Goal: Use online tool/utility: Utilize a website feature to perform a specific function

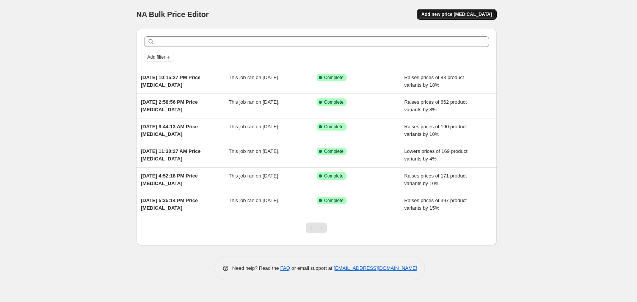
click at [442, 13] on span "Add new price [MEDICAL_DATA]" at bounding box center [456, 14] width 71 height 6
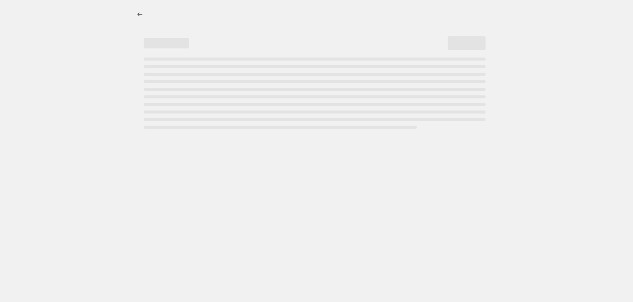
select select "percentage"
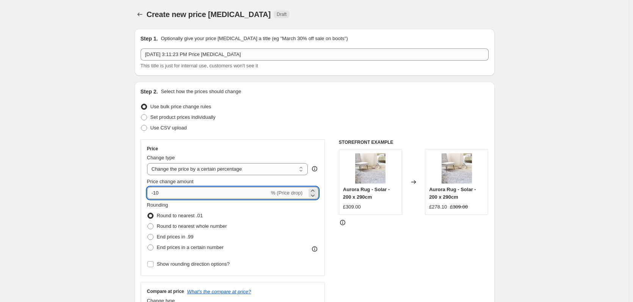
click at [182, 194] on input "-10" at bounding box center [208, 193] width 122 height 12
click at [194, 192] on input "-10" at bounding box center [208, 193] width 122 height 12
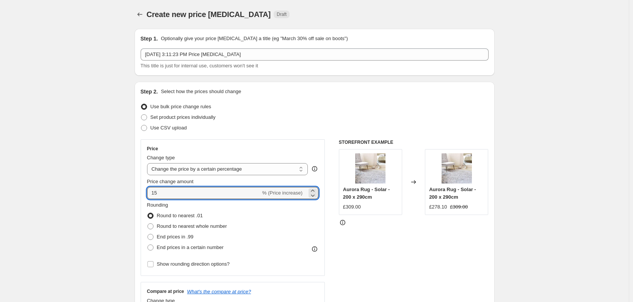
type input "15"
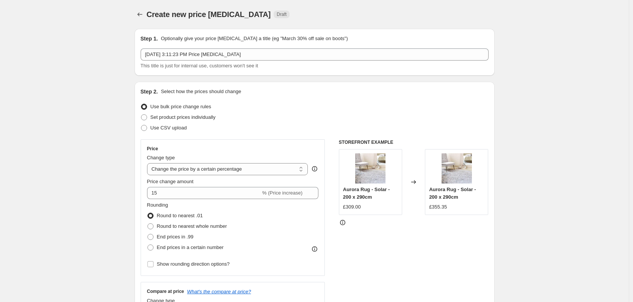
click at [390, 250] on div "STOREFRONT EXAMPLE Aurora Rug - Solar - 200 x 290cm £309.00 Changed to Aurora R…" at bounding box center [414, 232] width 150 height 186
click at [194, 227] on span "Round to nearest whole number" at bounding box center [192, 227] width 70 height 6
click at [148, 224] on input "Round to nearest whole number" at bounding box center [147, 224] width 0 height 0
radio input "true"
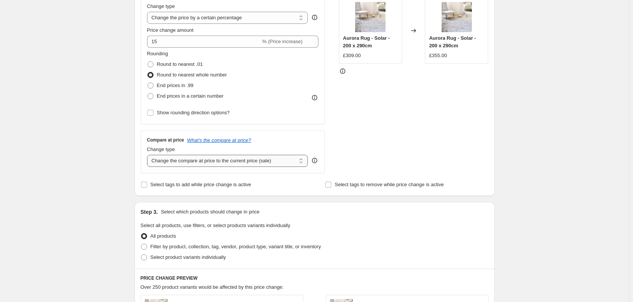
click at [212, 166] on select "Change the compare at price to the current price (sale) Change the compare at p…" at bounding box center [227, 161] width 161 height 12
select select "percentage"
click at [149, 155] on select "Change the compare at price to the current price (sale) Change the compare at p…" at bounding box center [227, 161] width 161 height 12
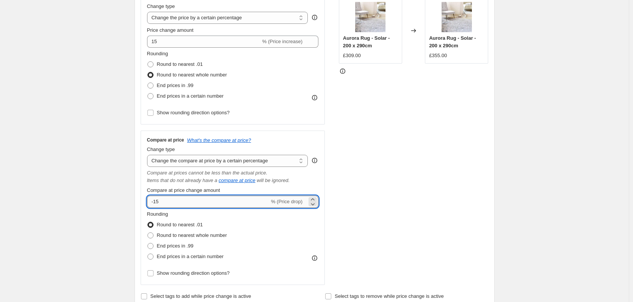
click at [176, 198] on input "-15" at bounding box center [208, 202] width 122 height 12
type input "15"
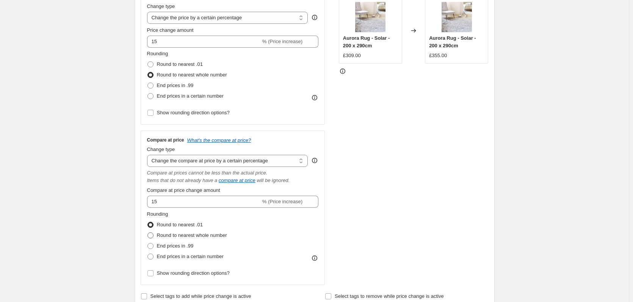
click at [186, 238] on span "Round to nearest whole number" at bounding box center [192, 236] width 70 height 6
click at [148, 233] on input "Round to nearest whole number" at bounding box center [147, 233] width 0 height 0
radio input "true"
click at [365, 213] on div "STOREFRONT EXAMPLE Aurora Rug - Solar - 200 x 290cm £309.00 Changed to Aurora R…" at bounding box center [414, 137] width 150 height 298
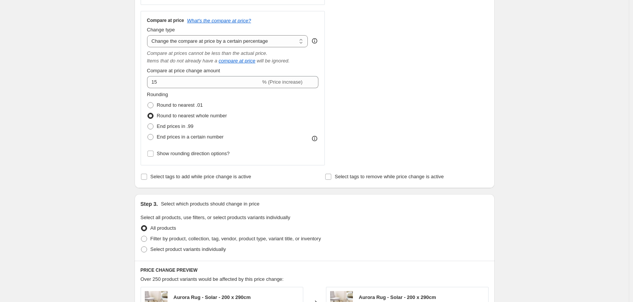
scroll to position [341, 0]
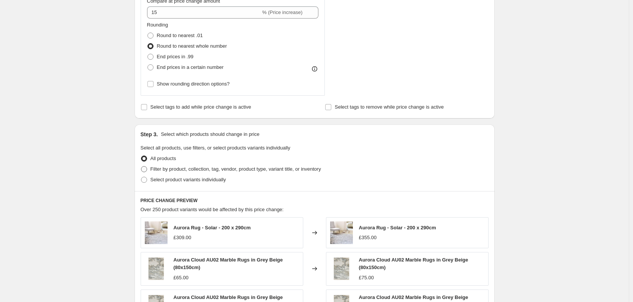
click at [179, 168] on span "Filter by product, collection, tag, vendor, product type, variant title, or inv…" at bounding box center [235, 169] width 171 height 6
click at [141, 167] on input "Filter by product, collection, tag, vendor, product type, variant title, or inv…" at bounding box center [141, 166] width 0 height 0
radio input "true"
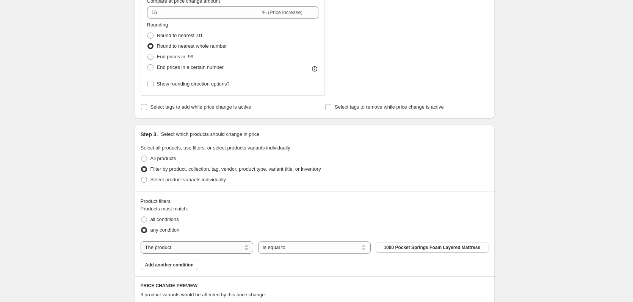
click at [173, 251] on select "The product The product's collection The product's tag The product's vendor The…" at bounding box center [197, 248] width 113 height 12
select select "vendor"
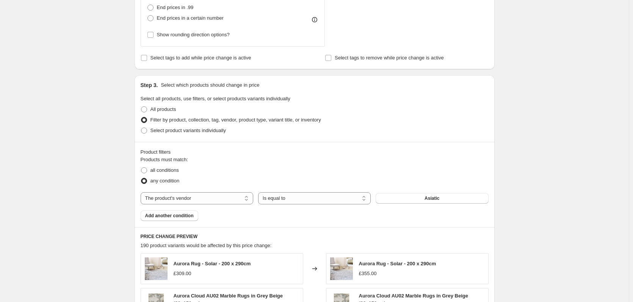
scroll to position [455, 0]
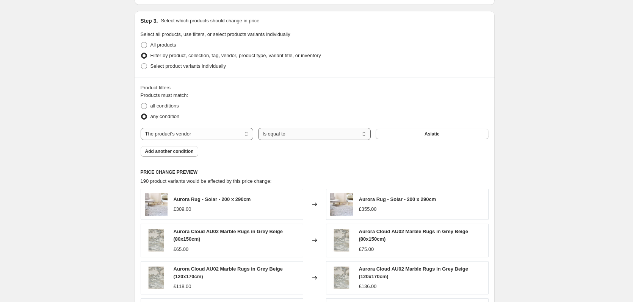
click at [285, 133] on select "Is equal to Is not equal to" at bounding box center [314, 134] width 113 height 12
click at [426, 138] on button "Asiatic" at bounding box center [432, 134] width 113 height 11
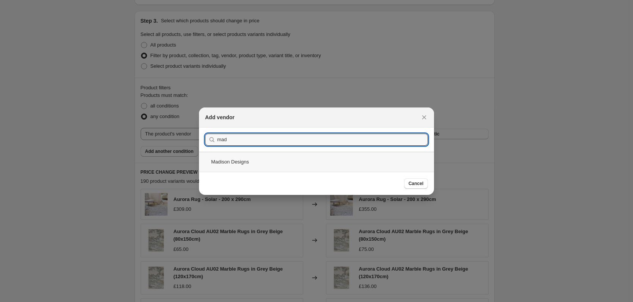
type input "mad"
click at [240, 164] on div "Madison Designs" at bounding box center [316, 162] width 235 height 20
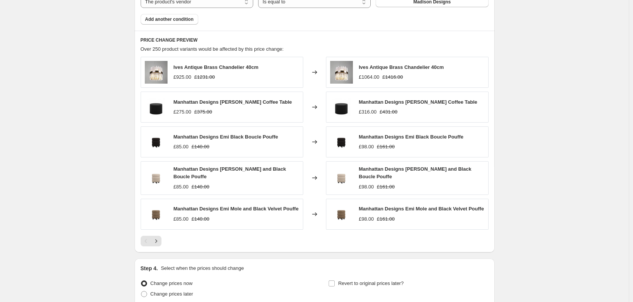
scroll to position [653, 0]
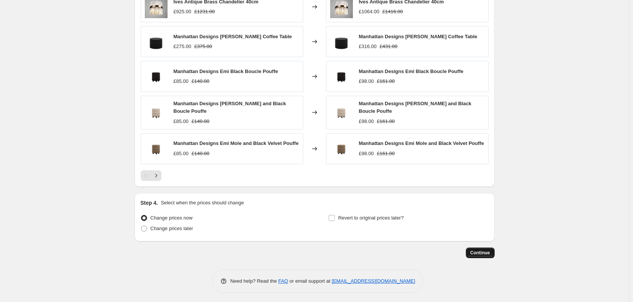
click at [486, 251] on span "Continue" at bounding box center [480, 253] width 20 height 6
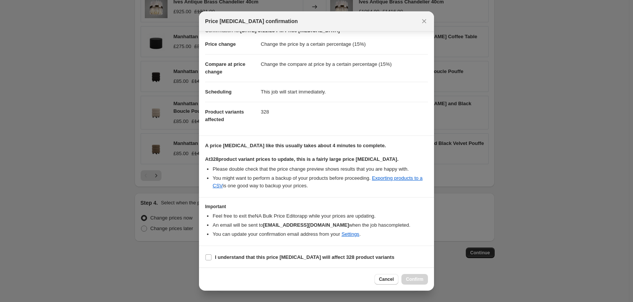
scroll to position [12, 0]
click at [236, 254] on b "I understand that this price [MEDICAL_DATA] will affect 328 product variants" at bounding box center [304, 257] width 179 height 6
click at [212, 254] on input "I understand that this price [MEDICAL_DATA] will affect 328 product variants" at bounding box center [208, 257] width 6 height 6
checkbox input "true"
click at [418, 283] on button "Confirm" at bounding box center [414, 279] width 27 height 11
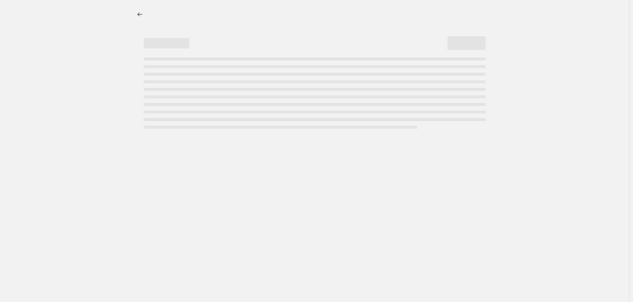
select select "percentage"
select select "vendor"
